Goal: Use online tool/utility: Utilize a website feature to perform a specific function

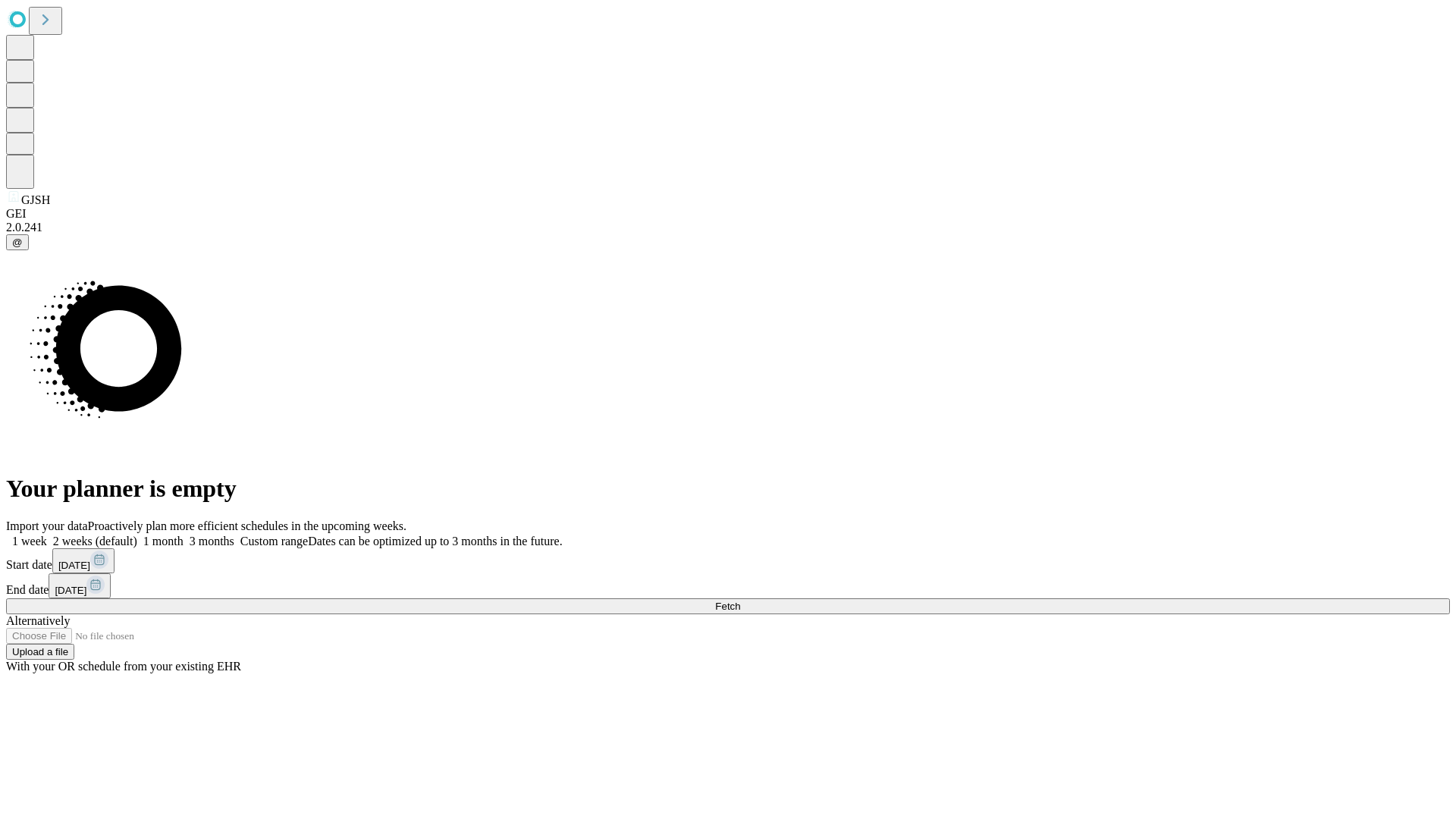
click at [740, 601] on span "Fetch" at bounding box center [727, 607] width 25 height 11
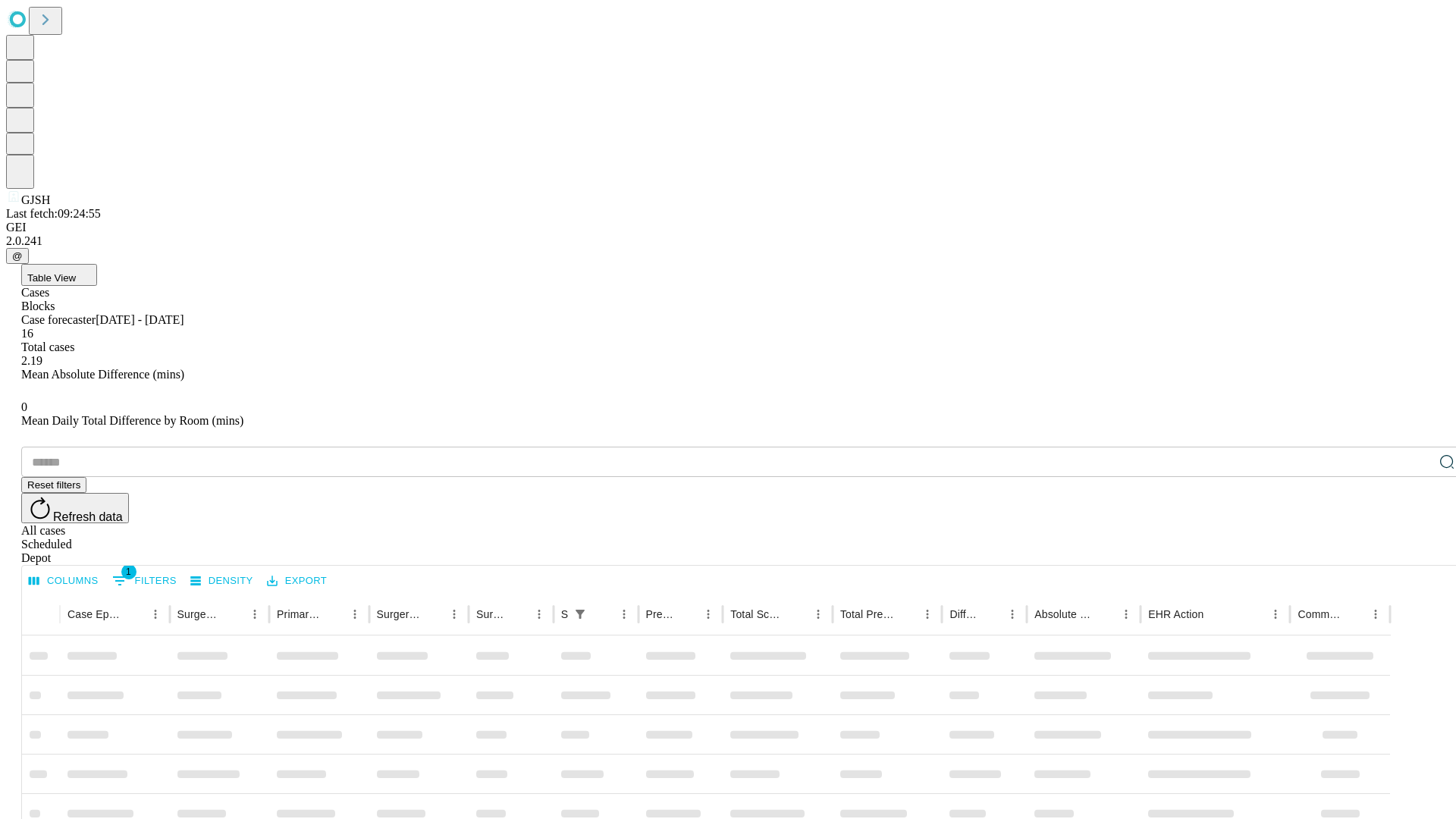
click at [76, 273] on span "Table View" at bounding box center [51, 278] width 48 height 11
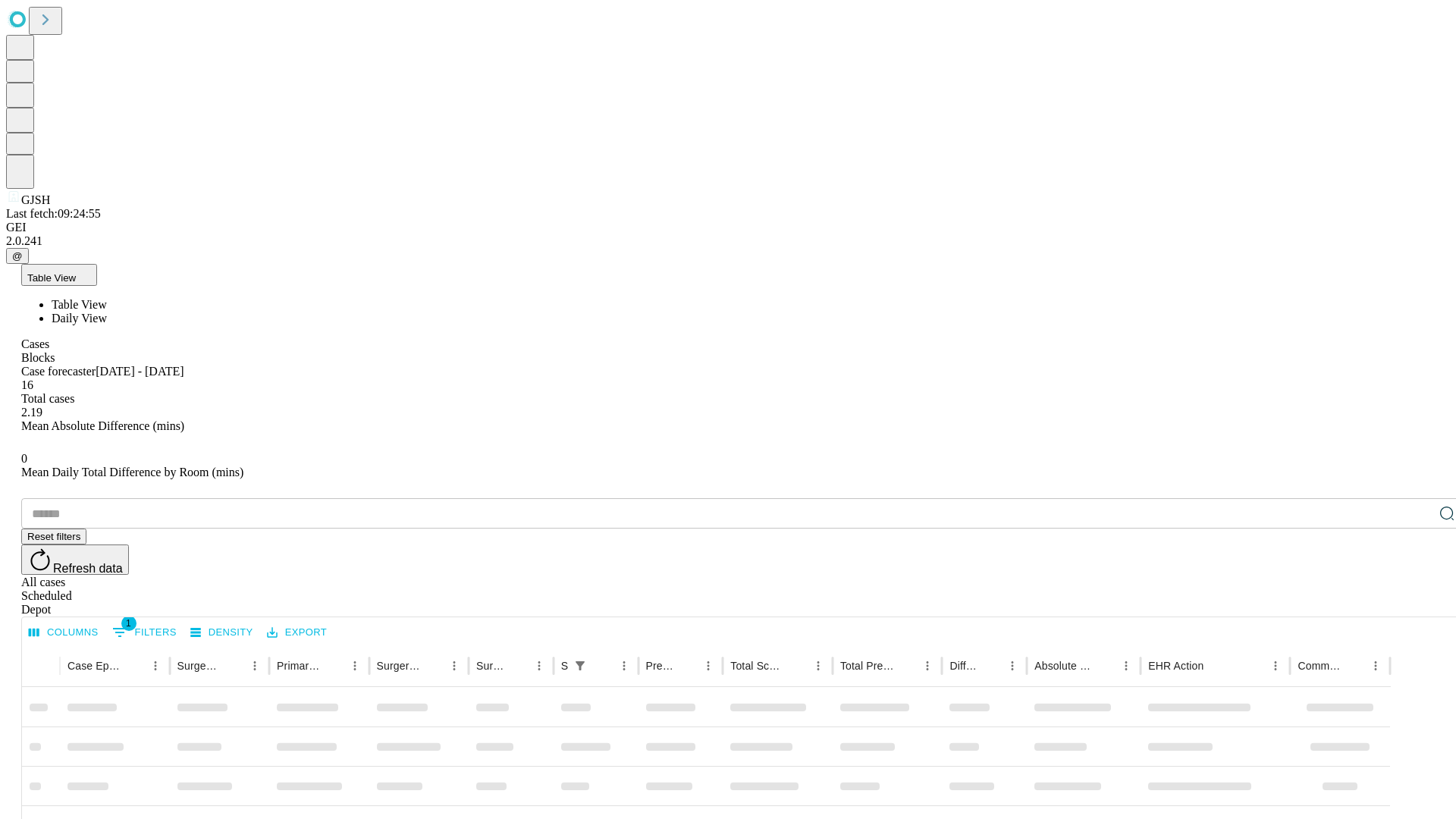
click at [107, 312] on span "Daily View" at bounding box center [79, 318] width 55 height 13
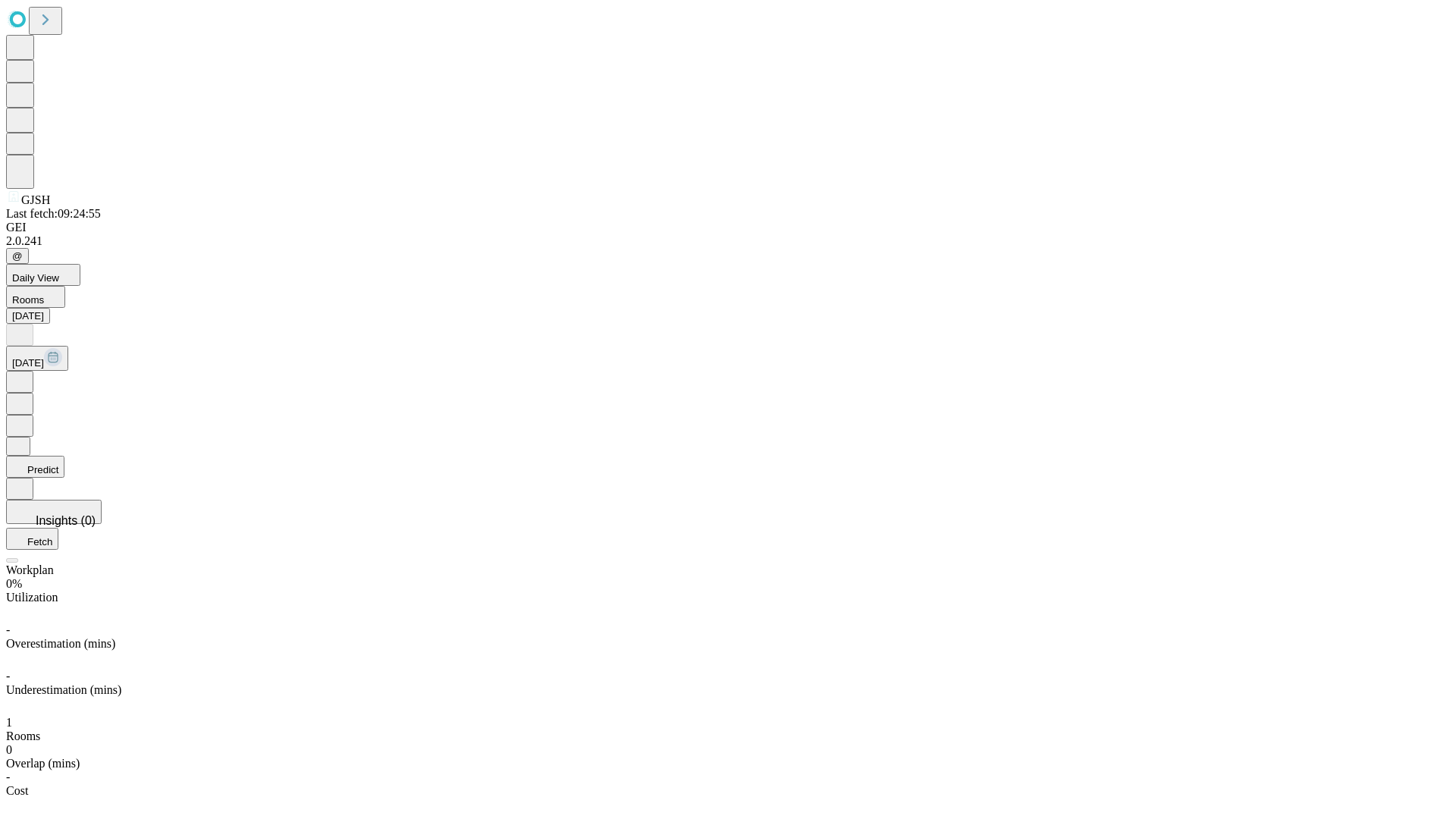
click at [64, 455] on button "Predict" at bounding box center [35, 466] width 59 height 22
